Goal: Task Accomplishment & Management: Manage account settings

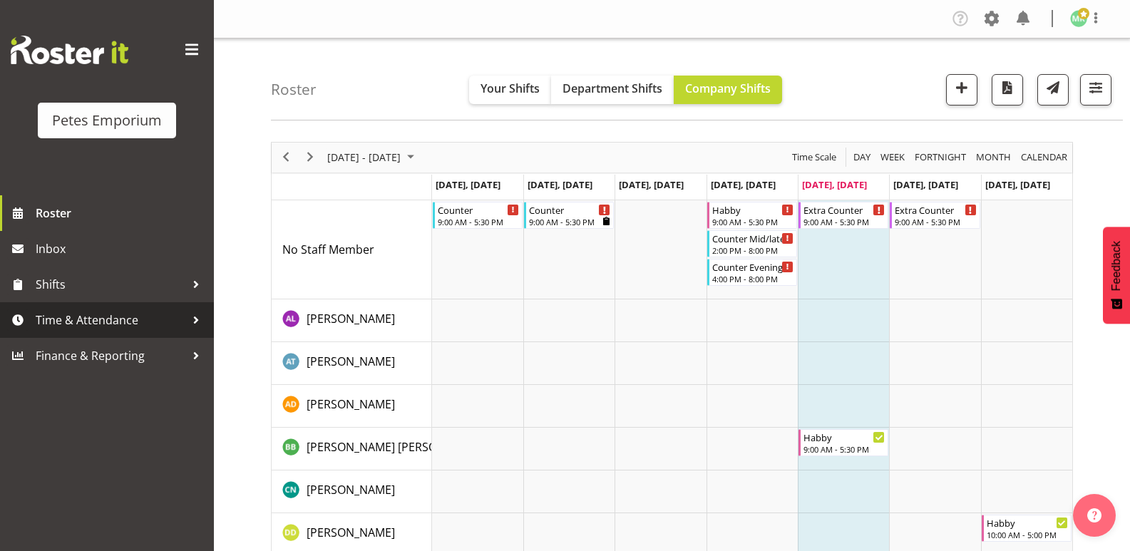
click at [110, 319] on span "Time & Attendance" at bounding box center [111, 319] width 150 height 21
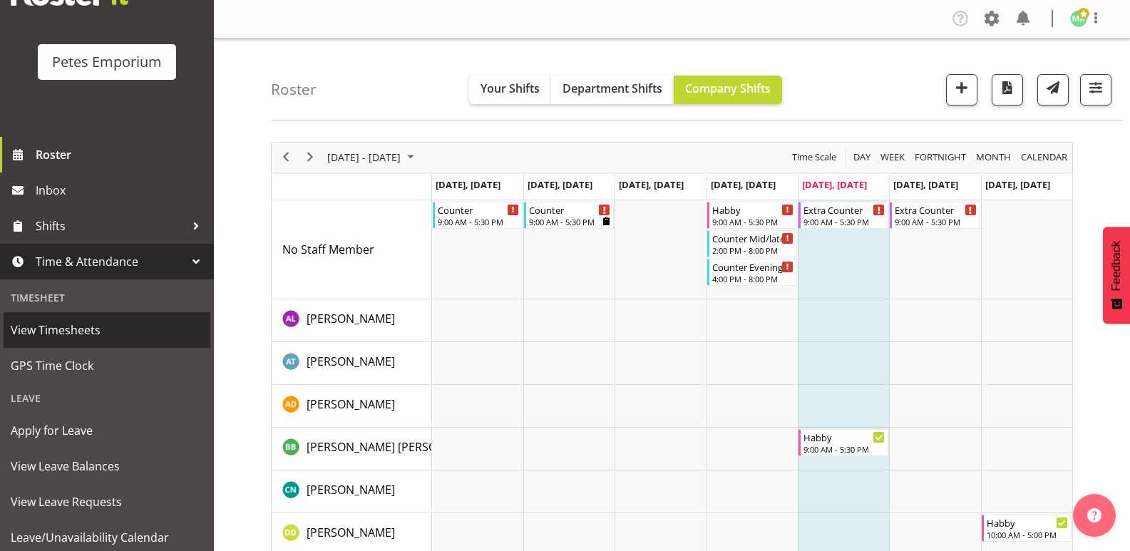
scroll to position [102, 0]
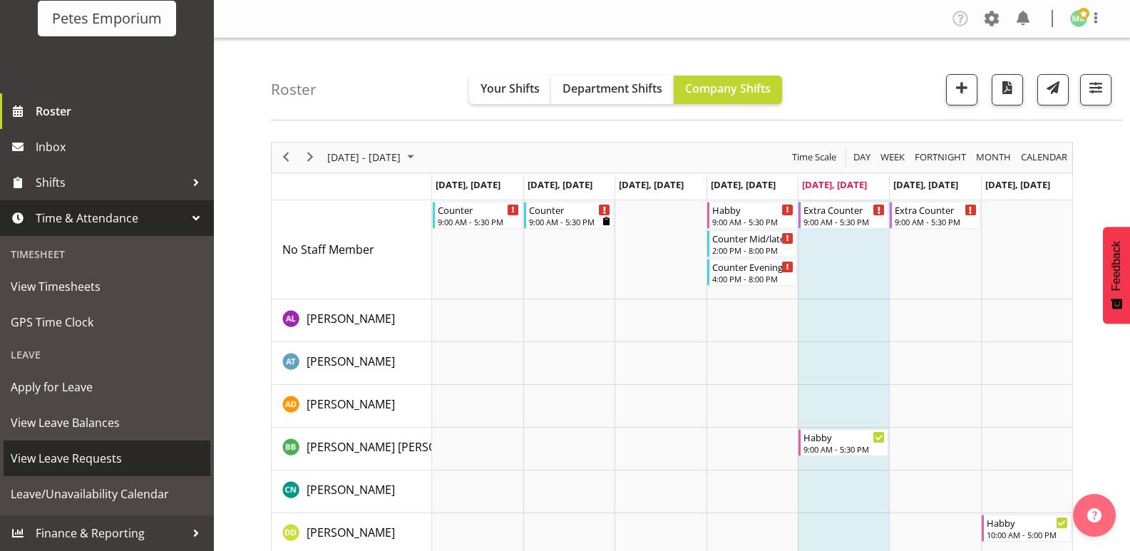
click at [115, 460] on span "View Leave Requests" at bounding box center [107, 458] width 192 height 21
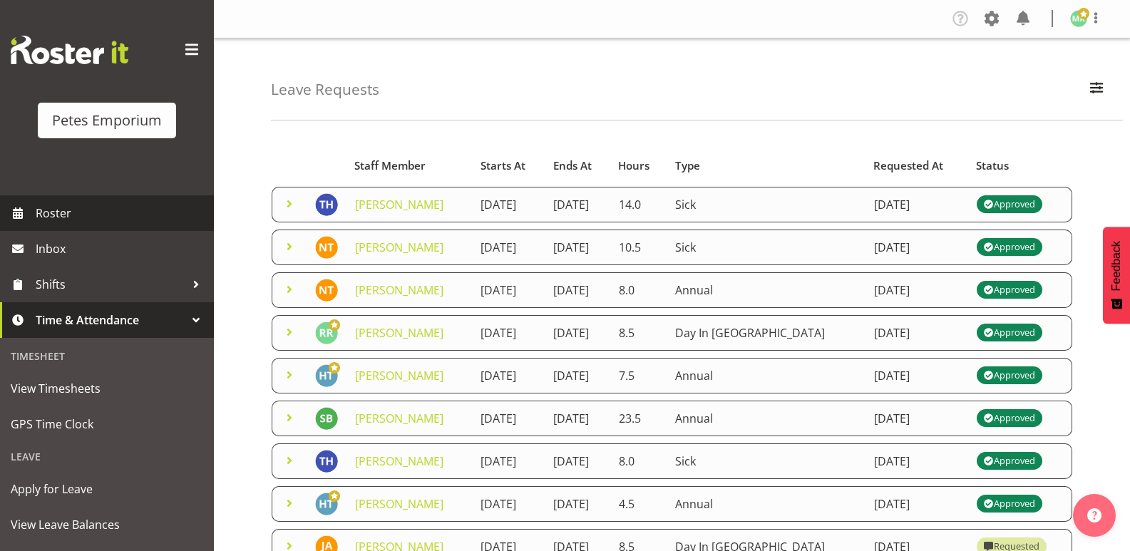
click at [134, 213] on span "Roster" at bounding box center [121, 212] width 171 height 21
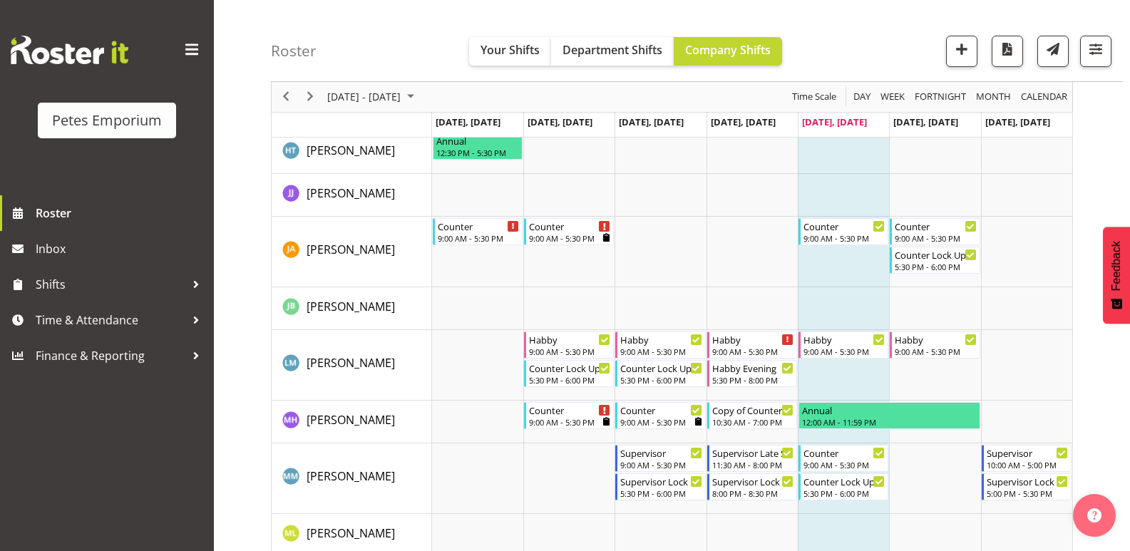
scroll to position [713, 0]
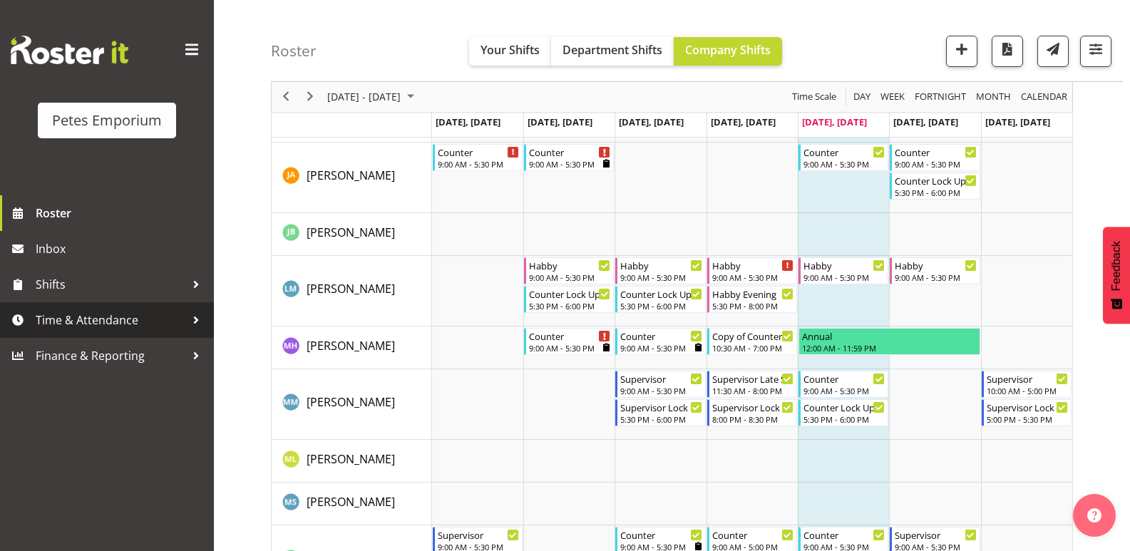
click at [159, 322] on span "Time & Attendance" at bounding box center [111, 319] width 150 height 21
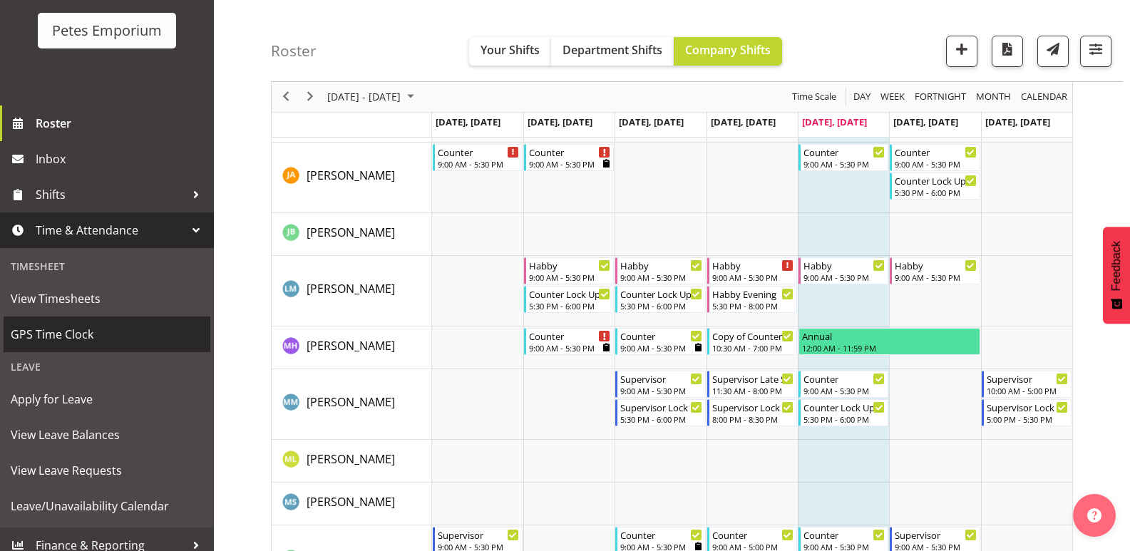
scroll to position [102, 0]
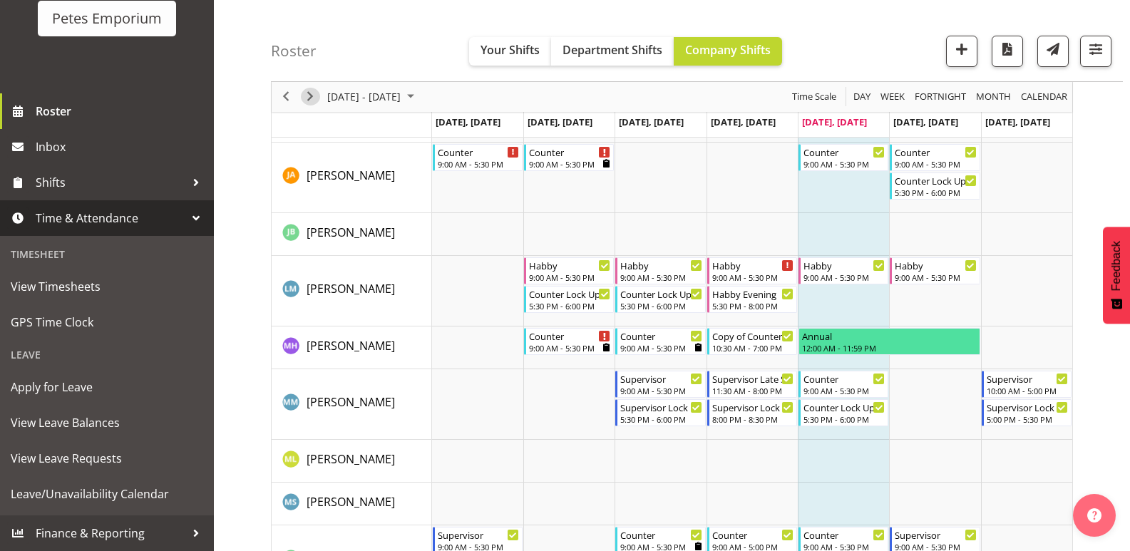
click at [310, 100] on span "Next" at bounding box center [310, 97] width 17 height 18
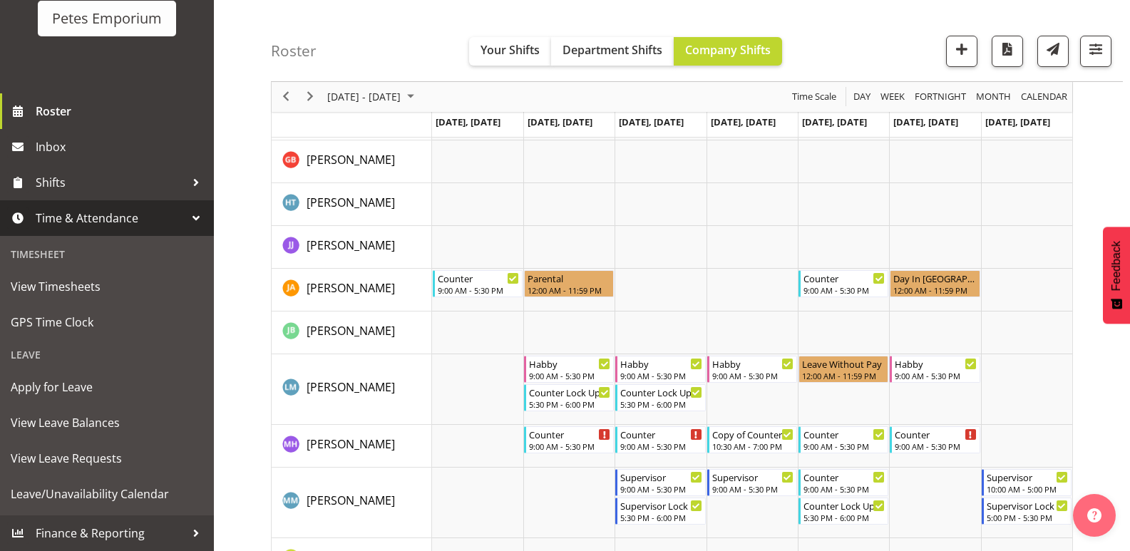
scroll to position [555, 0]
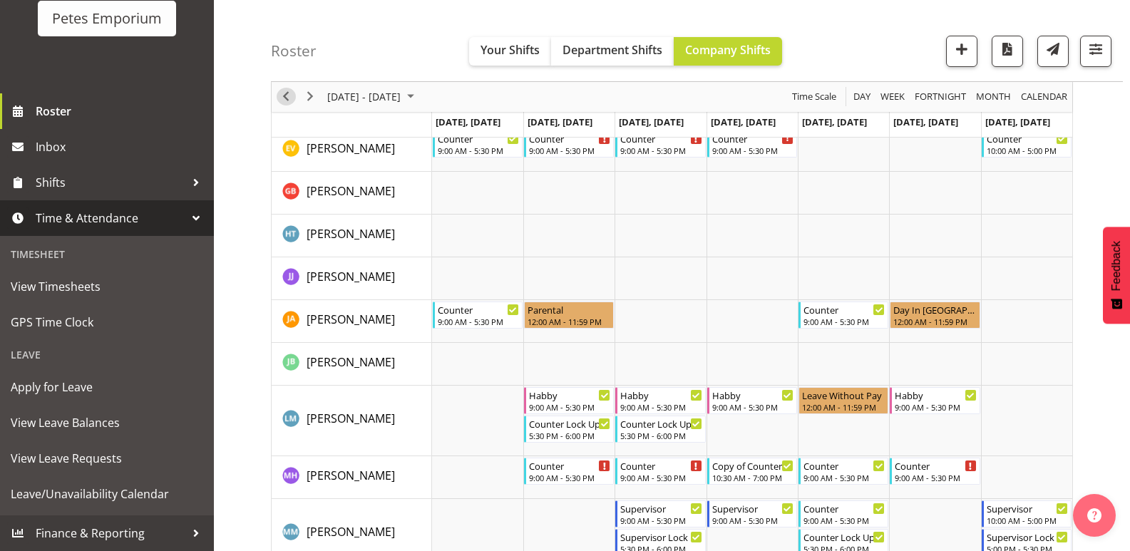
click at [284, 101] on span "Previous" at bounding box center [285, 97] width 17 height 18
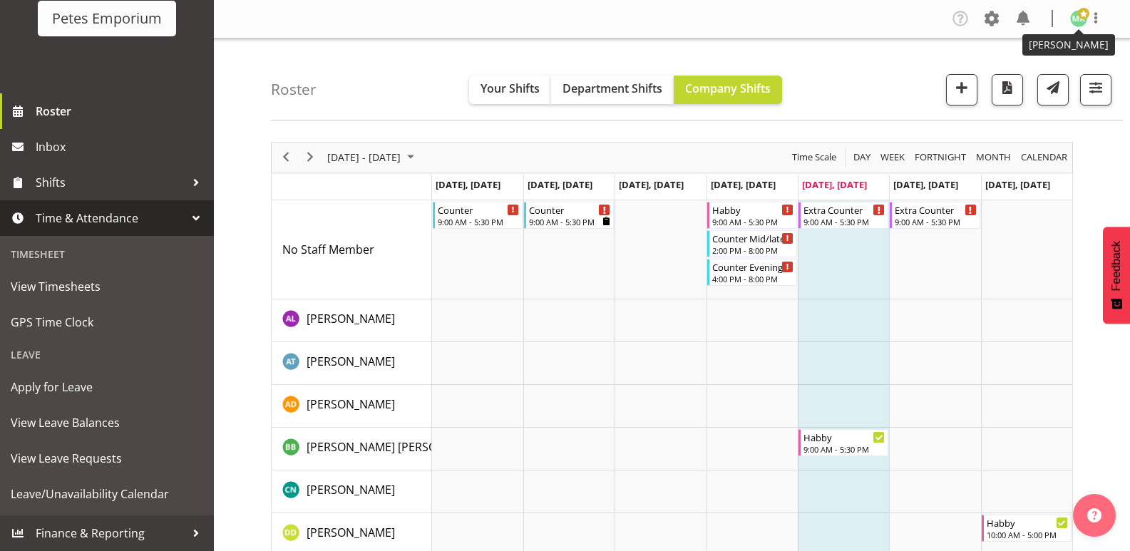
click at [1076, 19] on img at bounding box center [1078, 18] width 17 height 17
click at [1032, 70] on link "Log Out" at bounding box center [1035, 75] width 137 height 26
